Goal: Understand process/instructions: Understand process/instructions

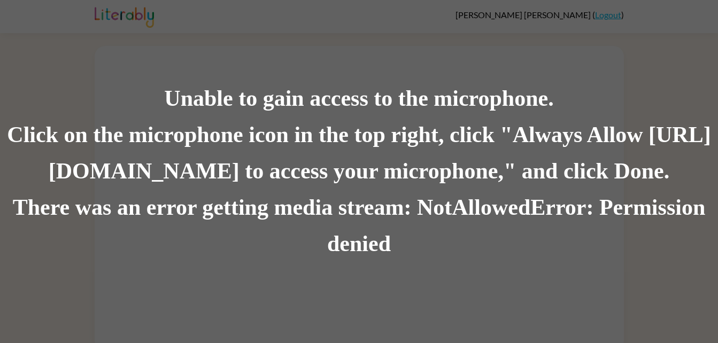
click at [297, 176] on div "Click on the microphone icon in the top right, click "Always Allow [URL][DOMAIN…" at bounding box center [359, 153] width 718 height 73
drag, startPoint x: 690, startPoint y: 1, endPoint x: 354, endPoint y: 167, distance: 375.1
click at [354, 167] on div "Click on the microphone icon in the top right, click "Always Allow [URL][DOMAIN…" at bounding box center [359, 153] width 718 height 73
